Goal: Information Seeking & Learning: Learn about a topic

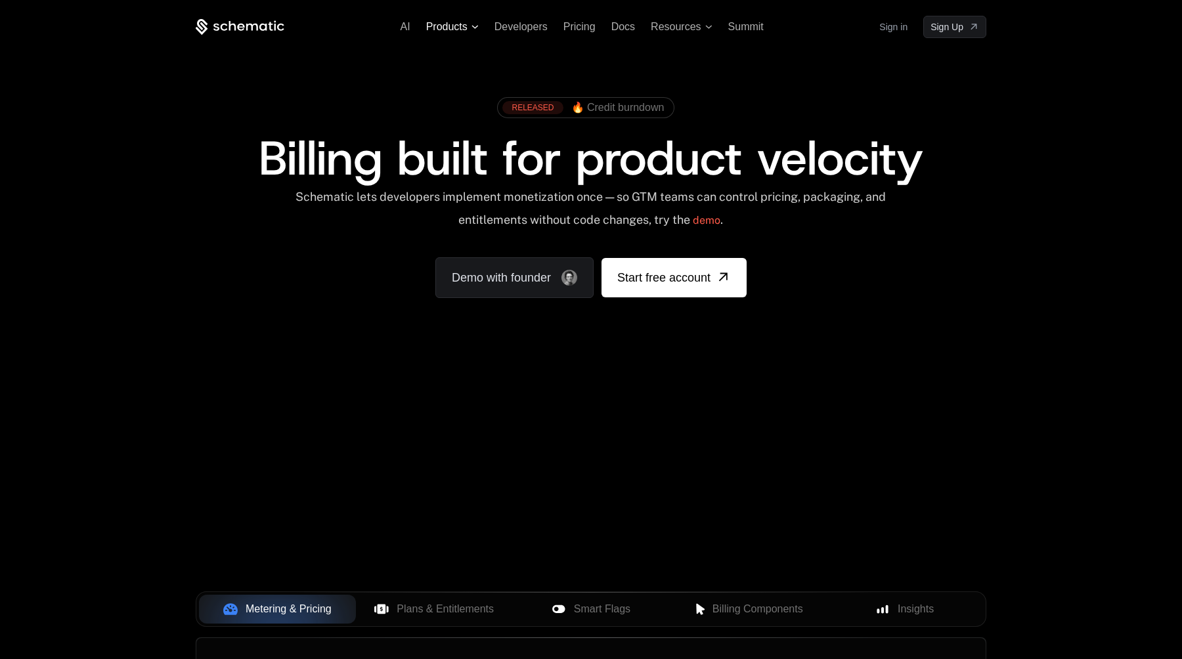
click at [474, 31] on span "Products" at bounding box center [452, 27] width 53 height 12
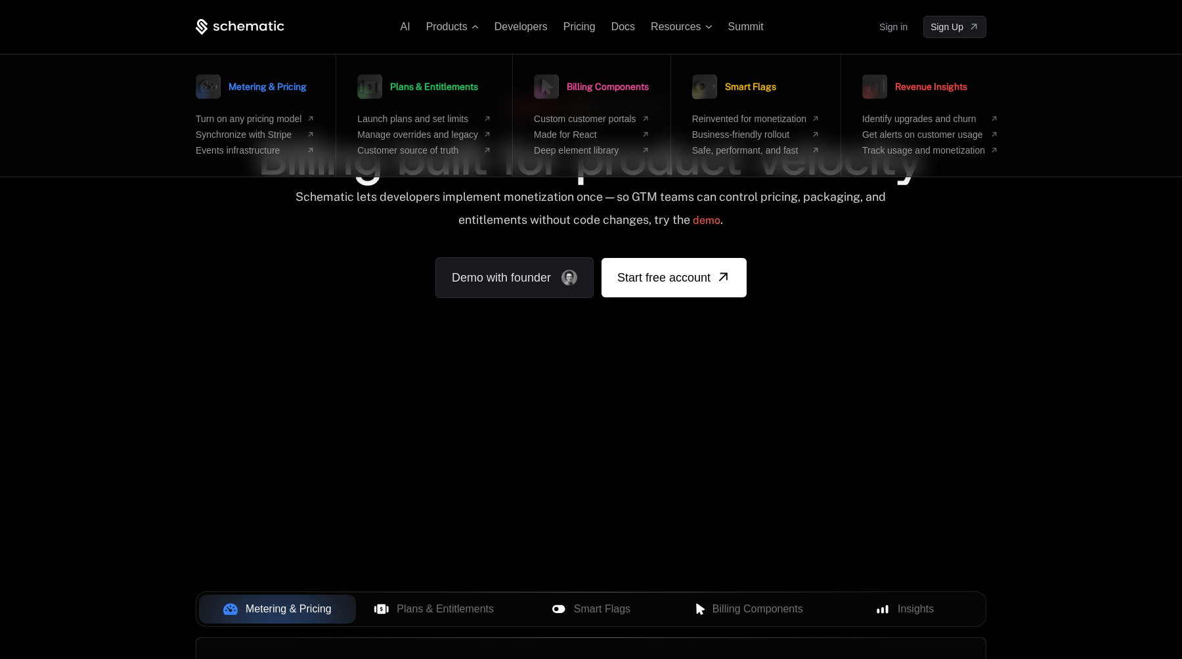
click at [299, 211] on div "Schematic lets developers implement monetization once — so GTM teams can contro…" at bounding box center [590, 213] width 593 height 47
click at [477, 26] on icon at bounding box center [474, 27] width 7 height 4
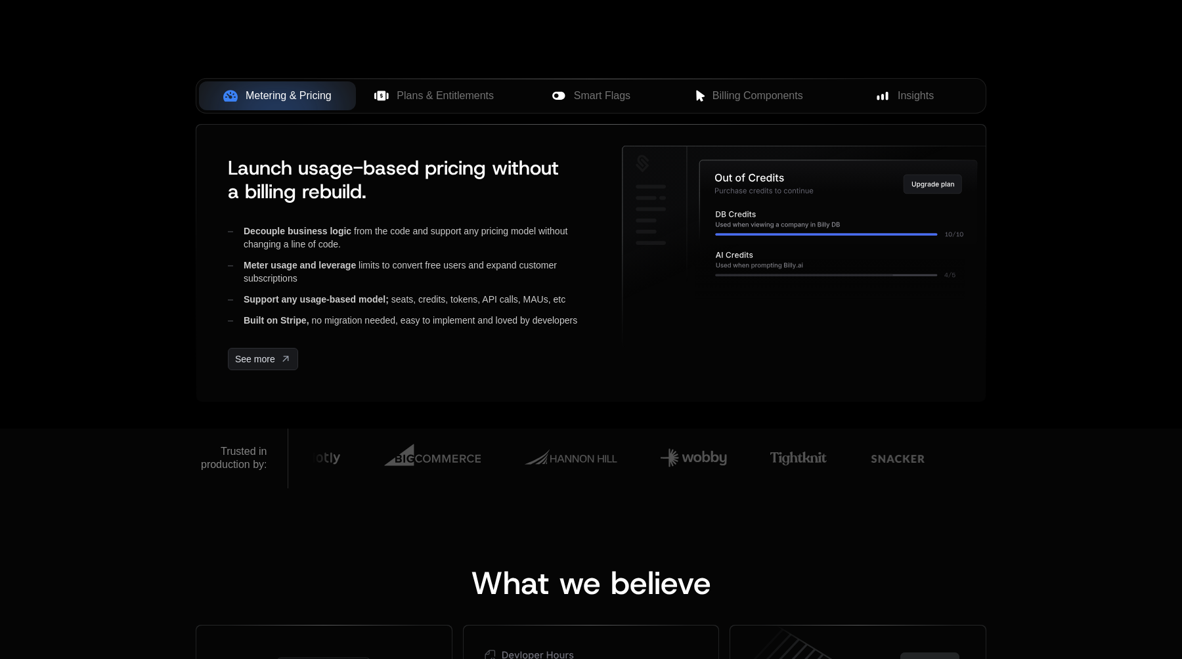
scroll to position [519, 0]
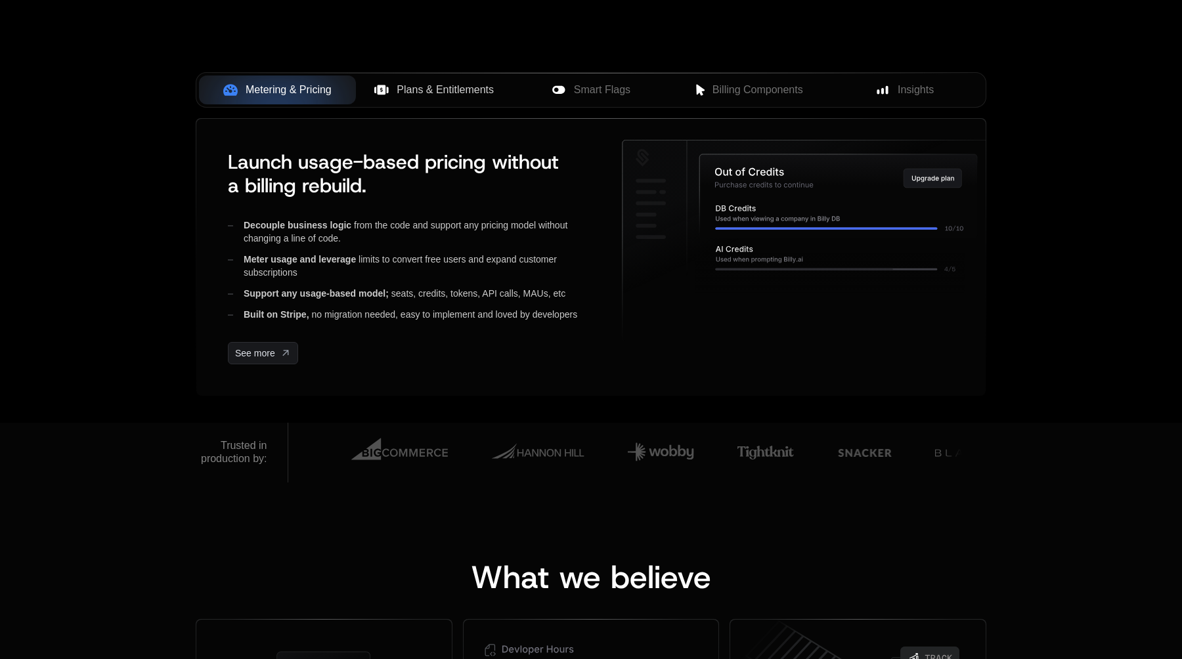
click at [429, 96] on span "Plans & Entitlements" at bounding box center [445, 90] width 97 height 16
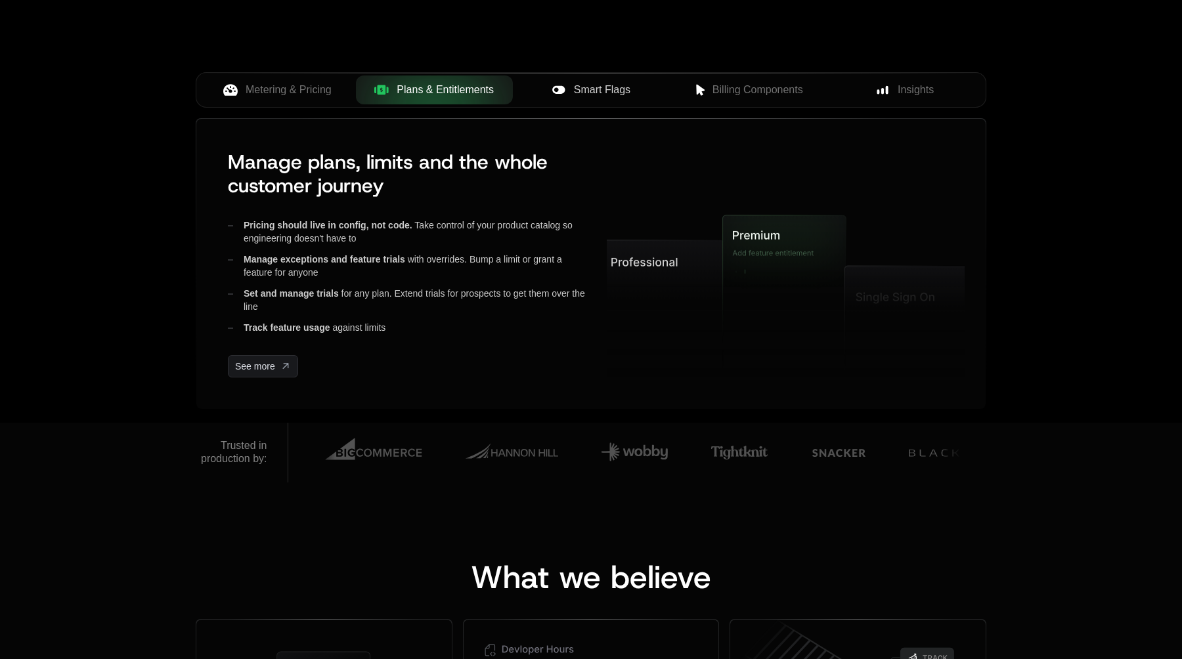
click at [604, 86] on span "Smart Flags" at bounding box center [602, 90] width 56 height 16
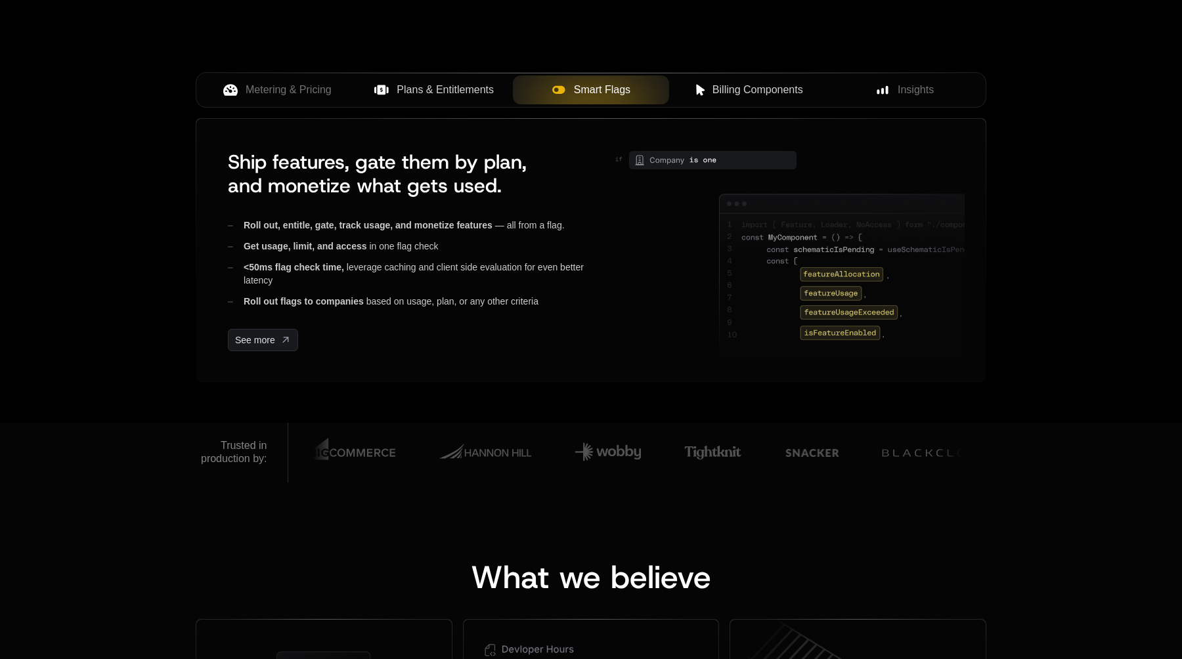
click at [737, 83] on span "Billing Components" at bounding box center [757, 90] width 91 height 16
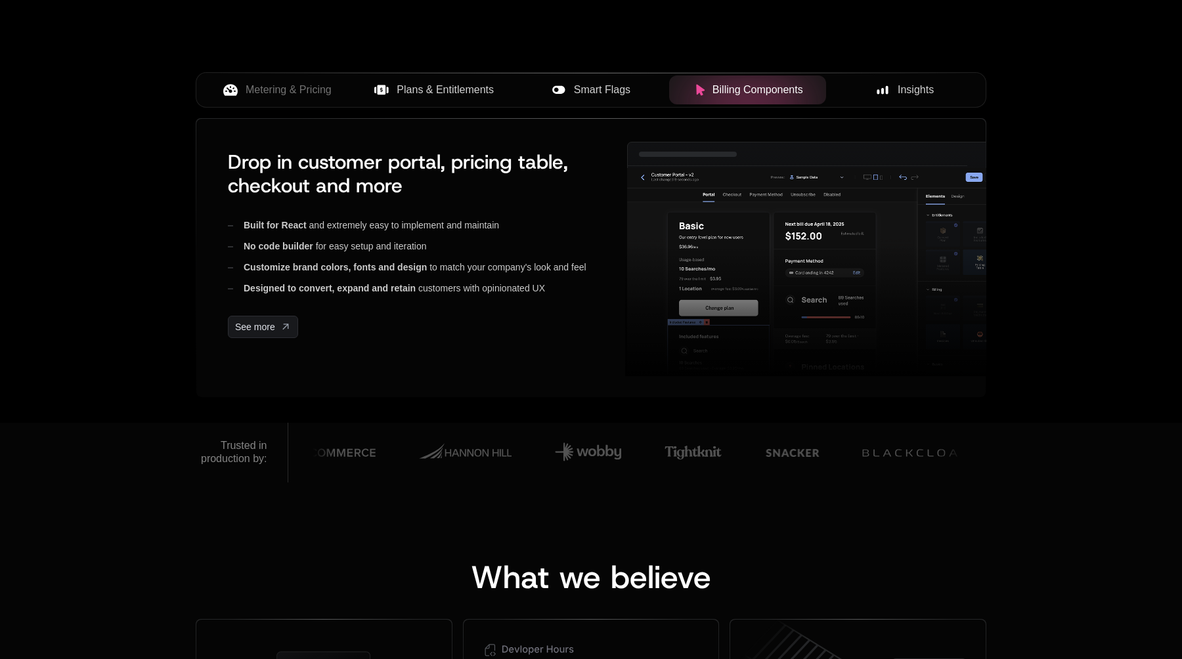
click at [879, 93] on rect at bounding box center [878, 91] width 3 height 5
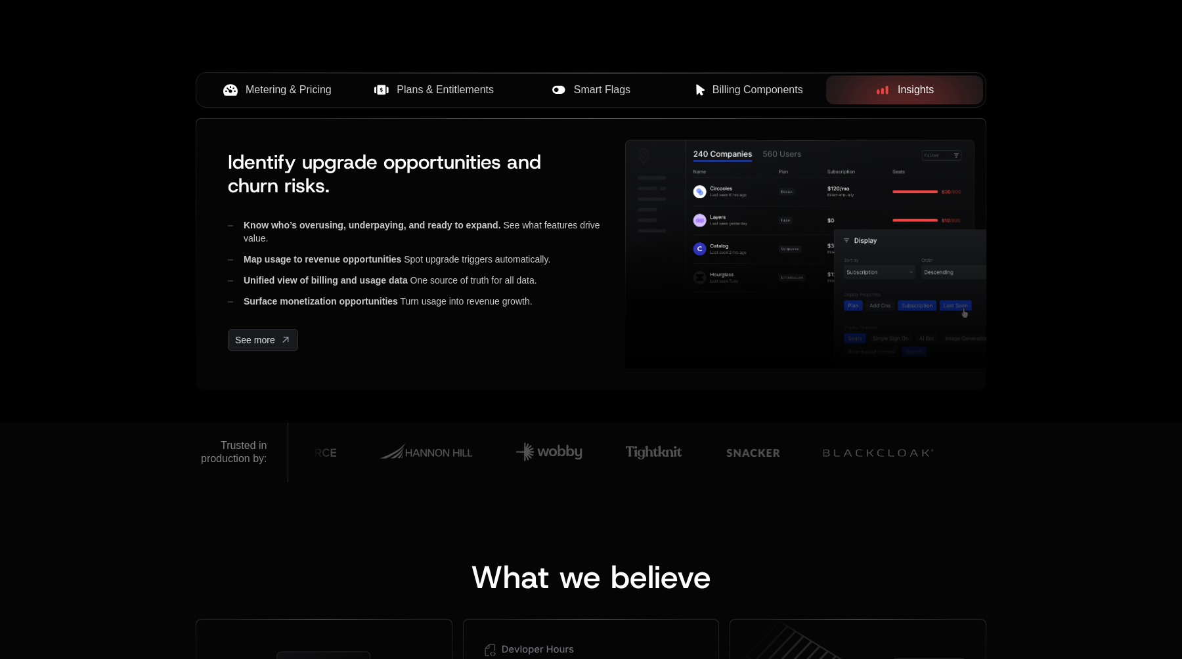
click at [302, 89] on span "Metering & Pricing" at bounding box center [289, 90] width 86 height 16
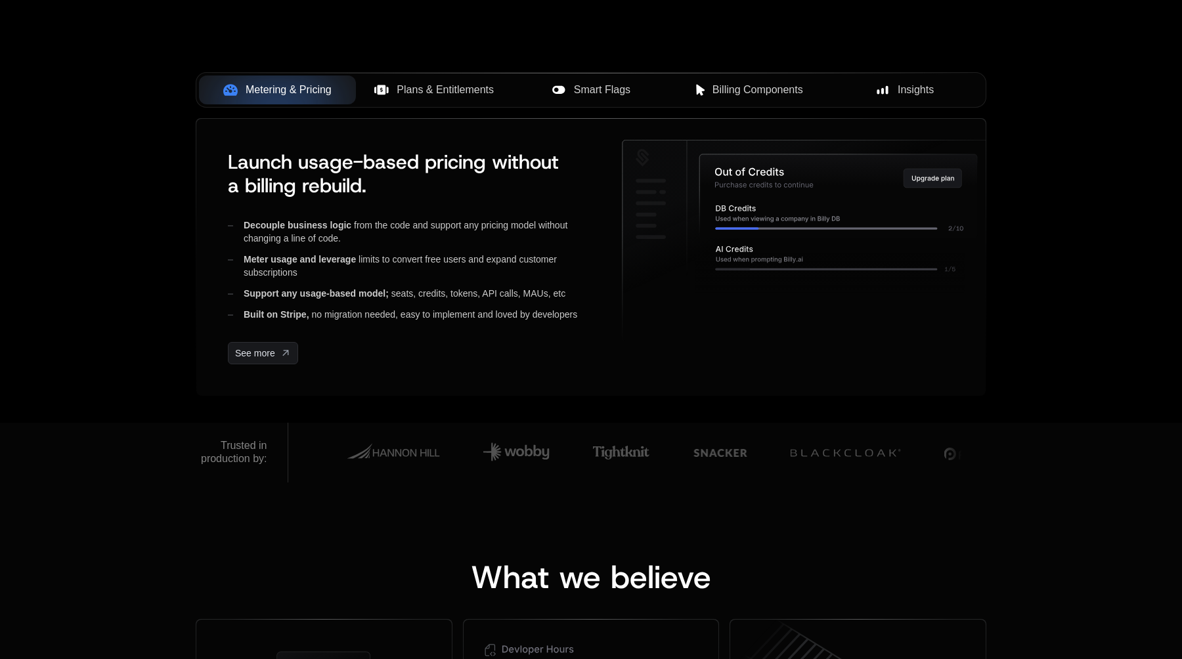
click at [473, 85] on span "Plans & Entitlements" at bounding box center [445, 90] width 97 height 16
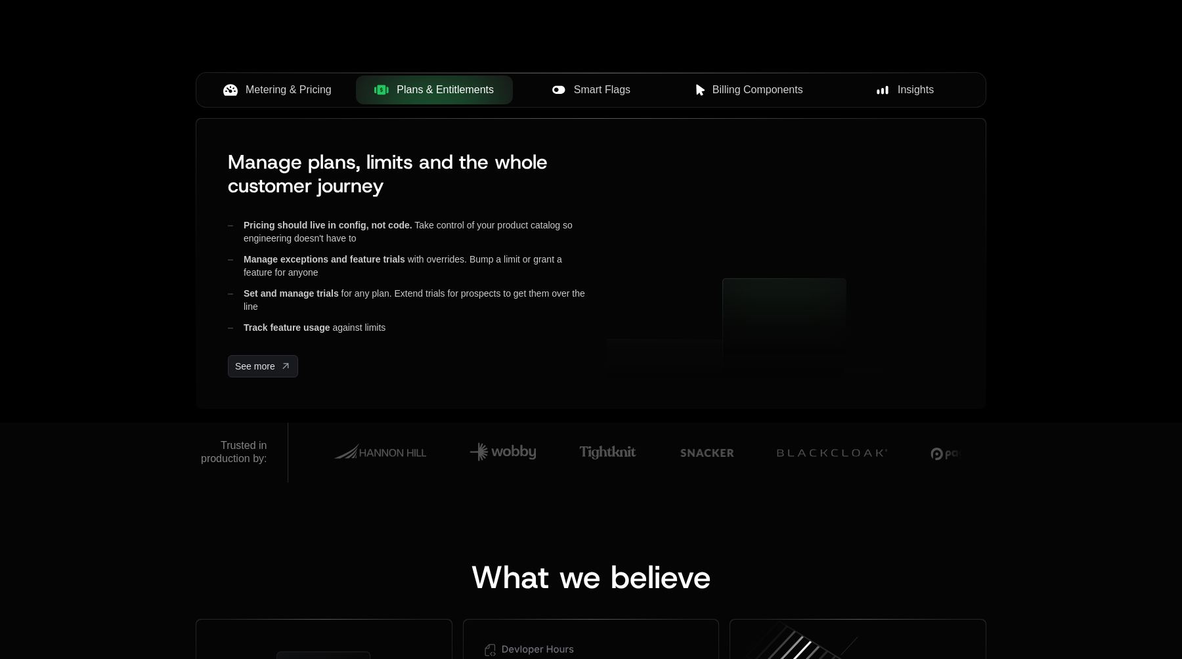
click at [572, 79] on button "Smart Flags" at bounding box center [591, 90] width 157 height 29
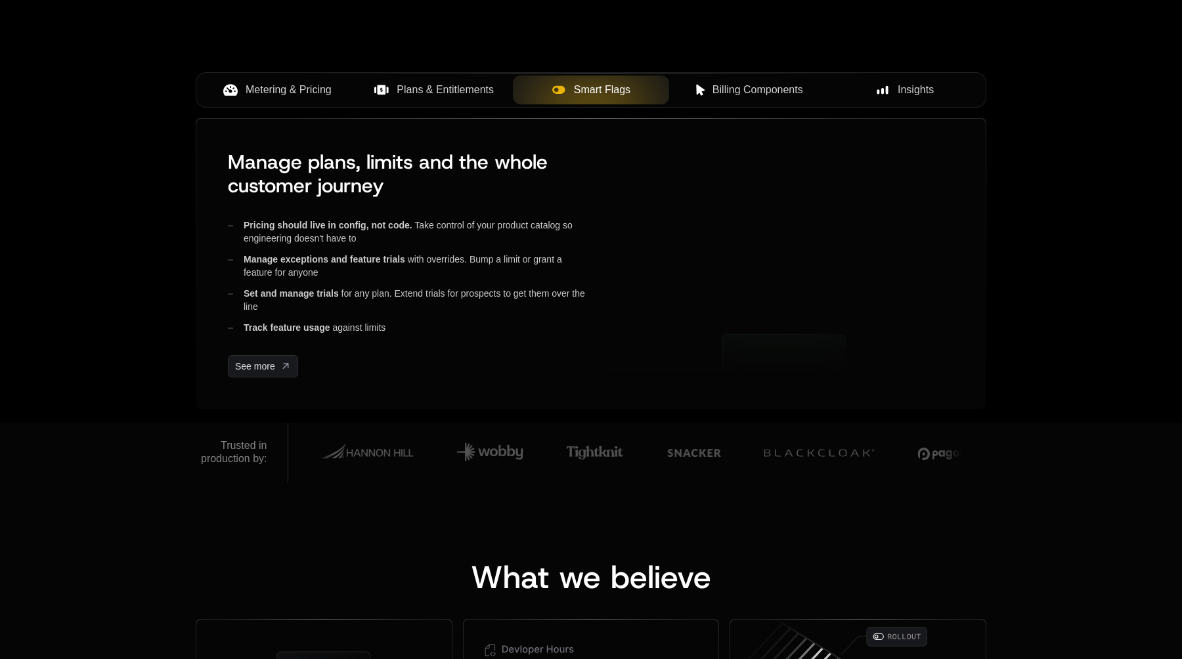
click at [742, 86] on span "Billing Components" at bounding box center [757, 90] width 91 height 16
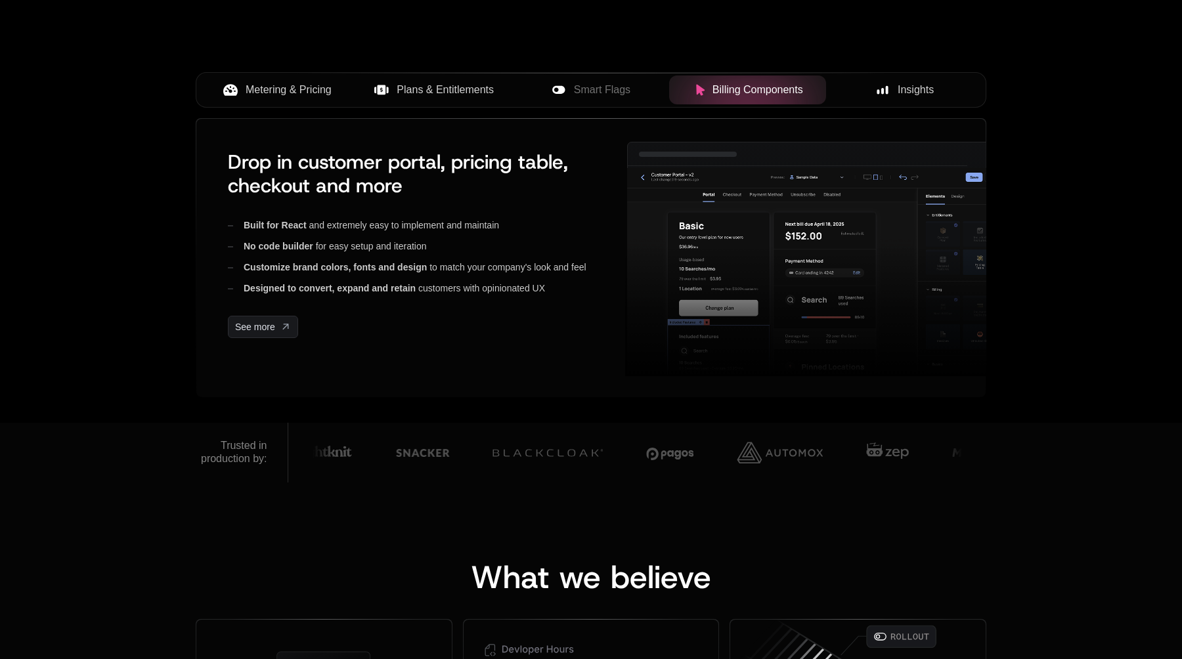
click at [911, 79] on button "Insights" at bounding box center [904, 90] width 157 height 29
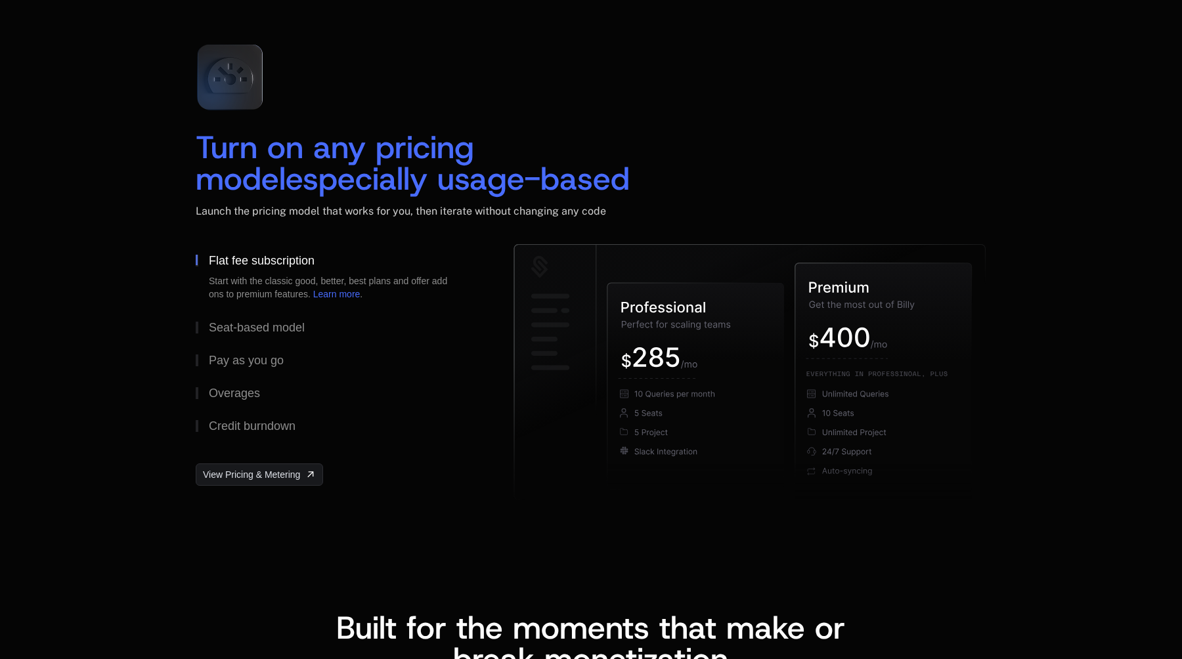
scroll to position [1910, 0]
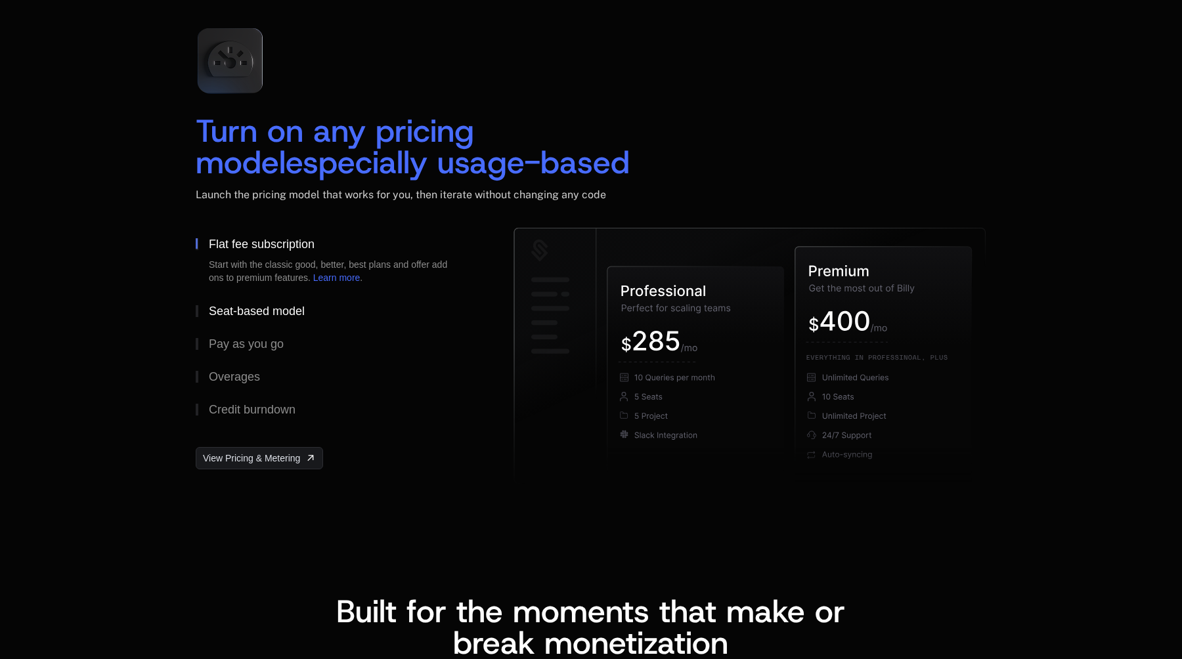
click at [251, 320] on button "Seat-based model" at bounding box center [334, 311] width 276 height 33
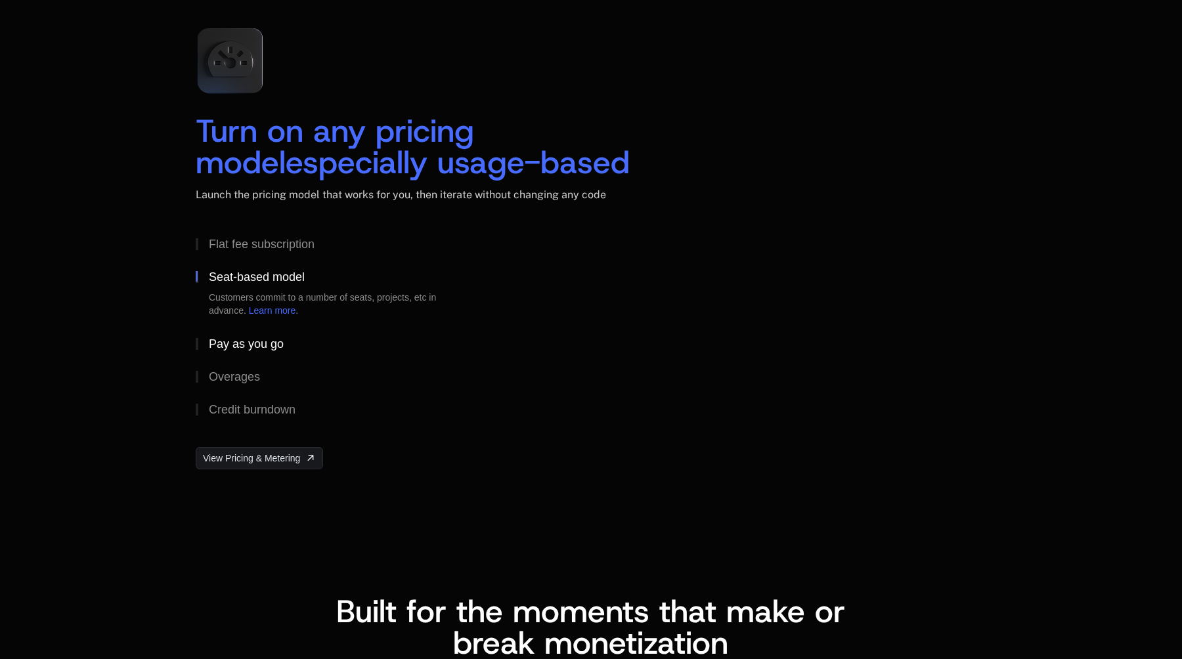
click at [256, 350] on button "Pay as you go" at bounding box center [334, 344] width 276 height 33
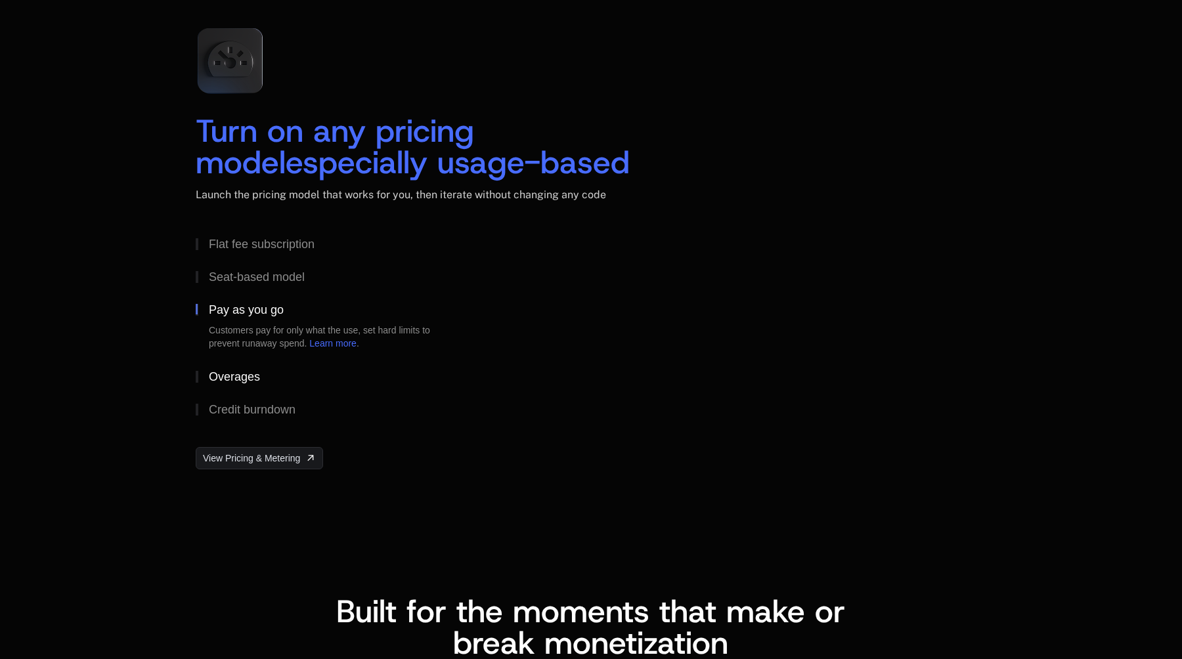
click at [249, 372] on div "Overages" at bounding box center [234, 377] width 51 height 12
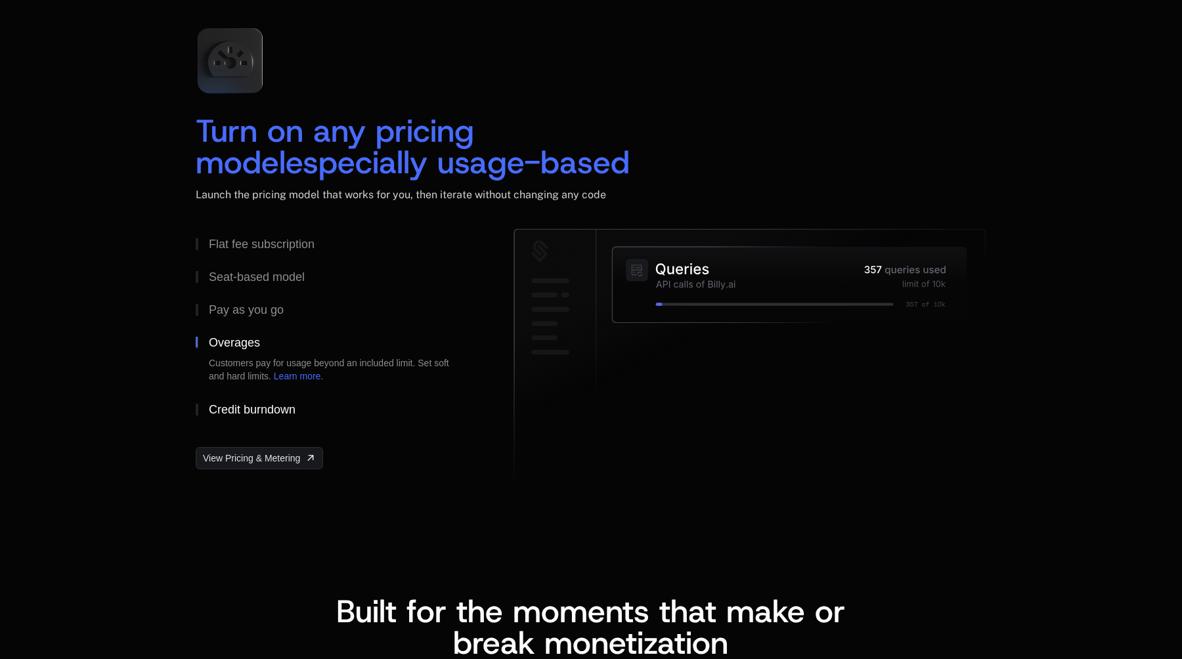
click at [246, 404] on div "Credit burndown" at bounding box center [252, 410] width 87 height 12
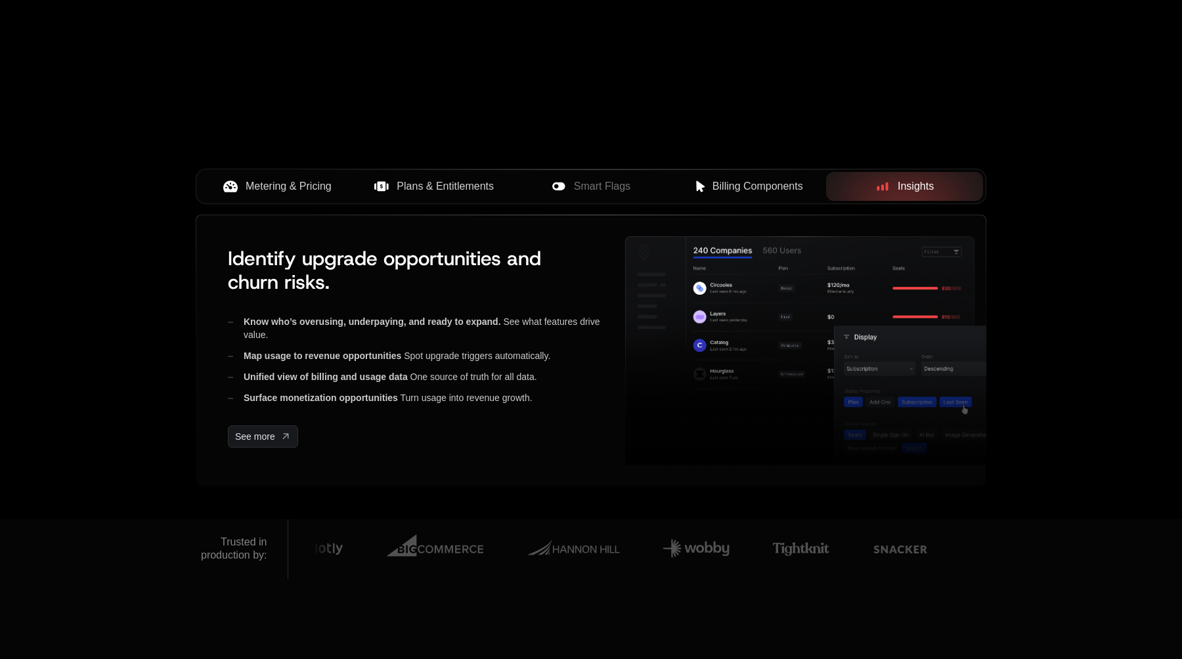
scroll to position [0, 0]
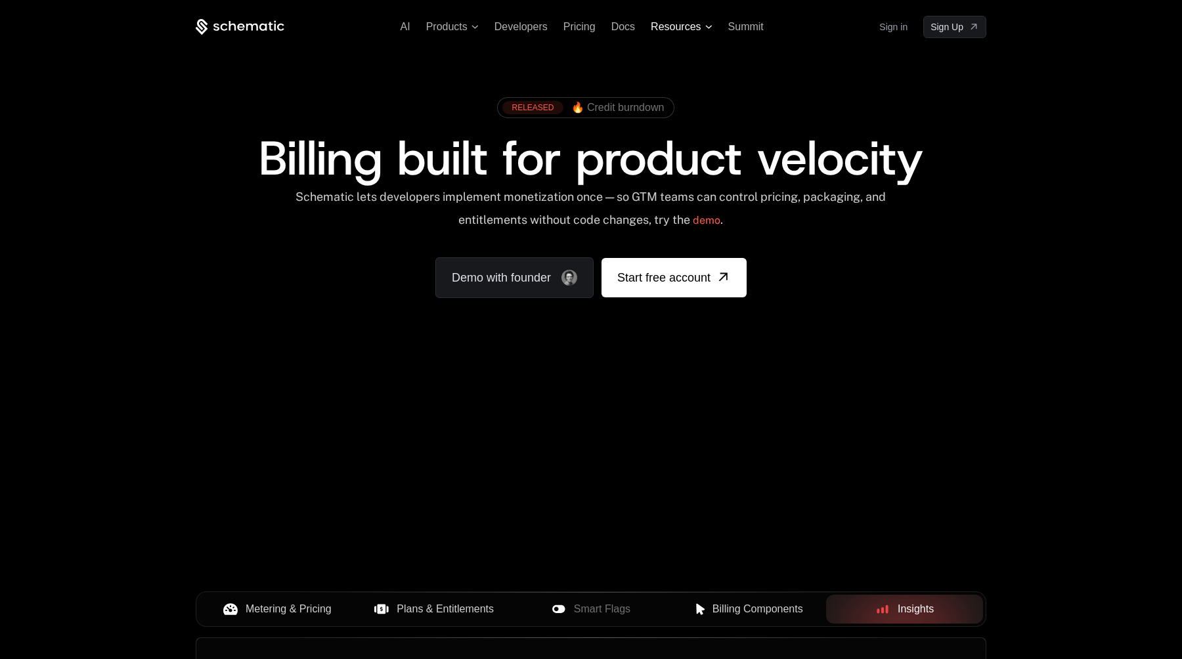
click at [709, 24] on span "Resources" at bounding box center [681, 27] width 61 height 12
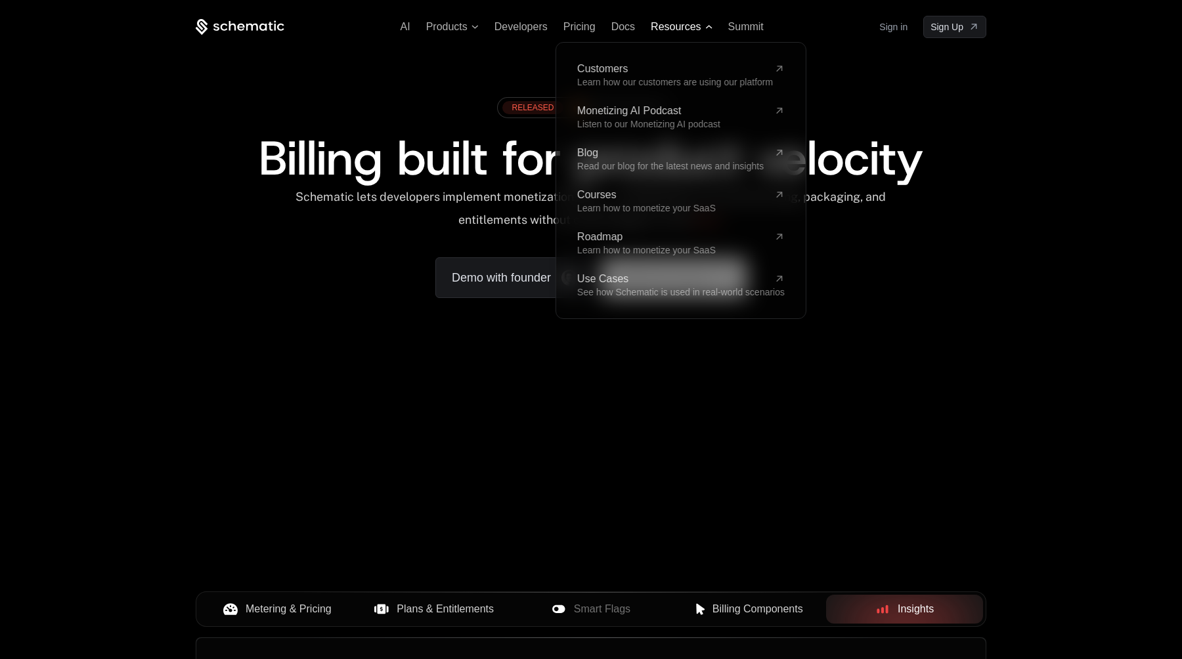
click at [709, 24] on span "Resources" at bounding box center [681, 27] width 61 height 12
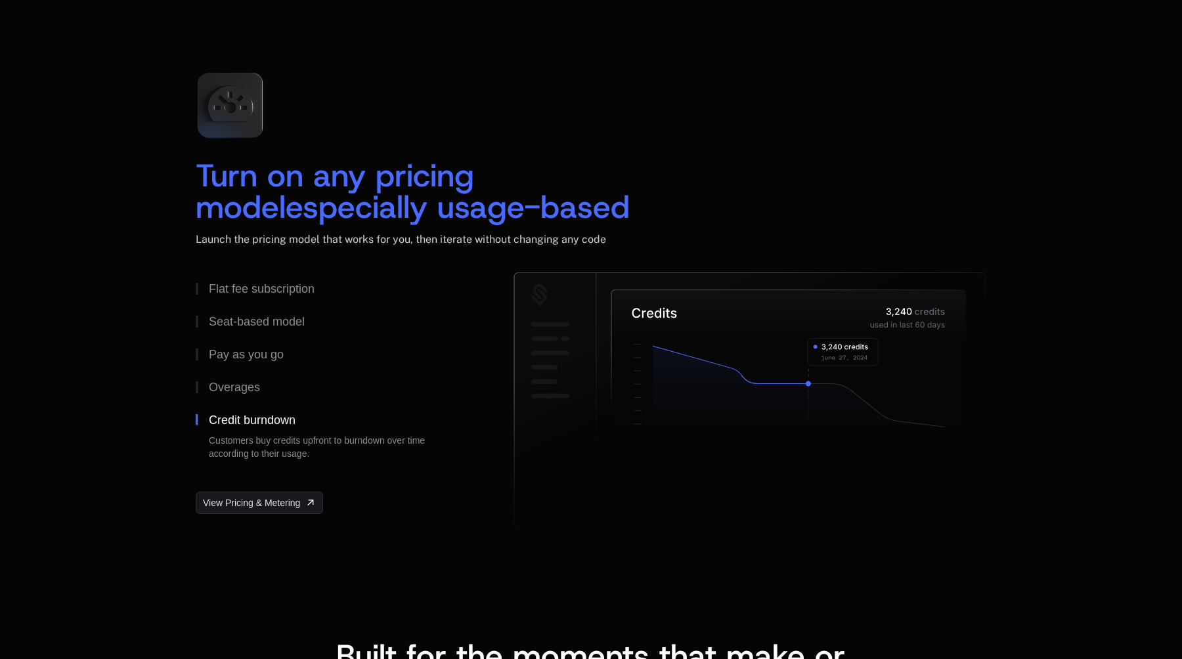
scroll to position [2051, 0]
